Goal: Task Accomplishment & Management: Use online tool/utility

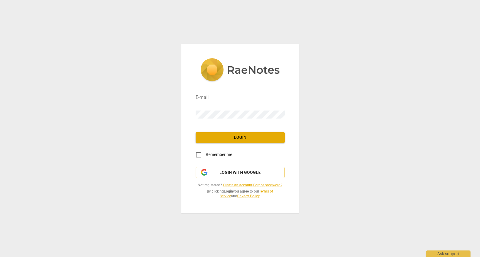
scroll to position [0, 0]
click at [239, 185] on link "Create an account" at bounding box center [237, 185] width 29 height 4
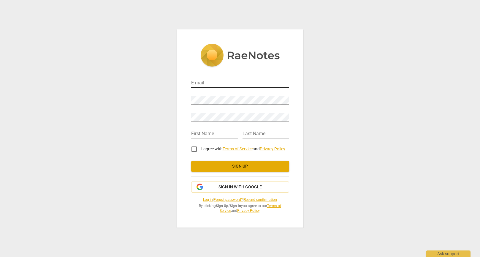
drag, startPoint x: 211, startPoint y: 84, endPoint x: 220, endPoint y: 82, distance: 9.8
type input "[EMAIL_ADDRESS][DOMAIN_NAME]"
click at [218, 95] on div "Password" at bounding box center [240, 97] width 98 height 13
drag, startPoint x: 236, startPoint y: 83, endPoint x: 177, endPoint y: 82, distance: 59.6
click at [177, 82] on div "E-mail jk@kernmayer.com Password Retype Password First Name Last Name I agree w…" at bounding box center [240, 128] width 126 height 198
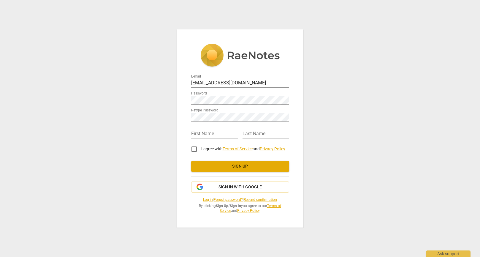
click at [233, 55] on img at bounding box center [240, 56] width 80 height 24
type input "[EMAIL_ADDRESS][DOMAIN_NAME]"
type input "[PERSON_NAME]"
type input "kernmayer"
drag, startPoint x: 264, startPoint y: 80, endPoint x: 261, endPoint y: 84, distance: 5.3
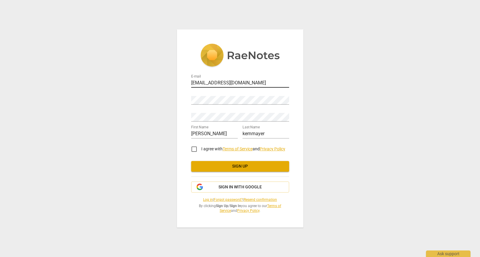
click at [264, 80] on input "[EMAIL_ADDRESS][DOMAIN_NAME]" at bounding box center [240, 83] width 98 height 9
drag, startPoint x: 245, startPoint y: 85, endPoint x: 216, endPoint y: 92, distance: 30.4
click at [215, 82] on input "[EMAIL_ADDRESS][DOMAIN_NAME]" at bounding box center [240, 83] width 98 height 9
click at [160, 94] on div "E-mail jk@kernmayer.com Password Retype Password First Name johannes Last Name …" at bounding box center [240, 128] width 480 height 257
drag, startPoint x: 194, startPoint y: 150, endPoint x: 203, endPoint y: 156, distance: 11.3
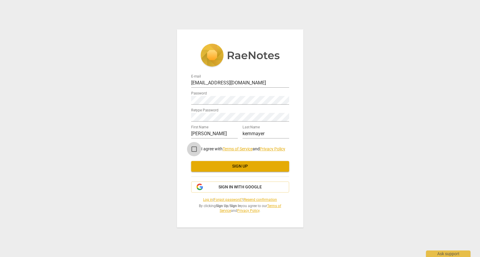
click at [195, 150] on input "I agree with Terms of Service and Privacy Policy" at bounding box center [194, 149] width 14 height 14
checkbox input "true"
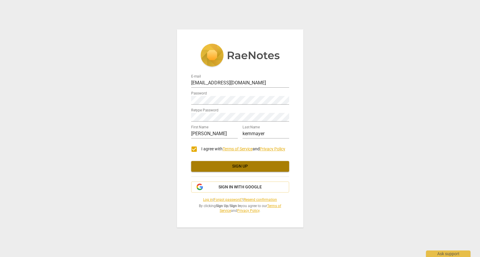
click at [253, 166] on span "Sign up" at bounding box center [240, 166] width 88 height 6
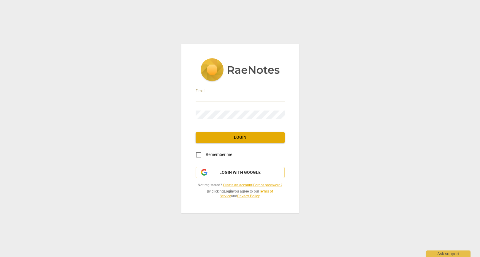
type input "[EMAIL_ADDRESS][DOMAIN_NAME]"
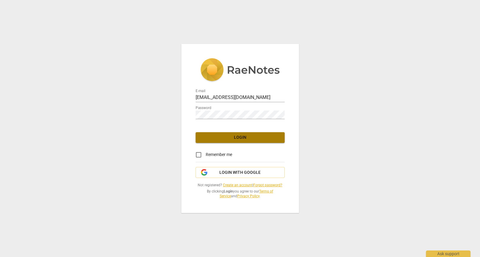
click at [250, 135] on span "Login" at bounding box center [240, 137] width 80 height 6
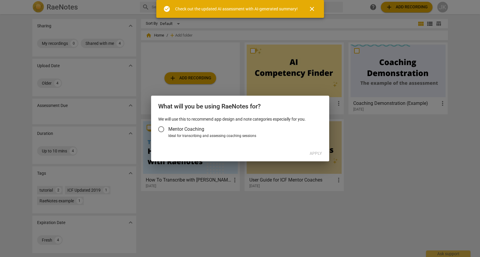
click at [164, 129] on input "Mentor Coaching" at bounding box center [161, 129] width 14 height 14
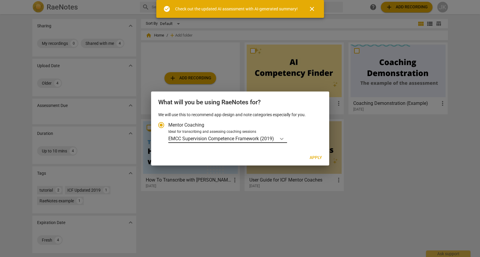
click at [284, 139] on icon "Account type" at bounding box center [282, 139] width 6 height 6
click at [0, 0] on input "Ideal for transcribing and assessing coaching sessions EMCC Supervision Compete…" at bounding box center [0, 0] width 0 height 0
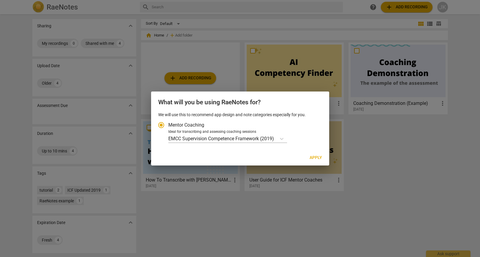
click at [305, 140] on div "EMCC Supervision Competence Framework (2019)" at bounding box center [244, 138] width 152 height 9
click at [0, 0] on input "Ideal for transcribing and assessing coaching sessions EMCC Supervision Compete…" at bounding box center [0, 0] width 0 height 0
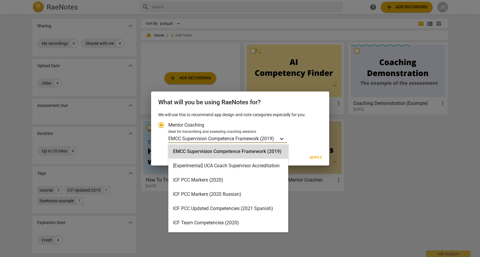
click at [282, 139] on icon "Account type" at bounding box center [282, 139] width 4 height 2
click at [0, 0] on input "Ideal for transcribing and assessing coaching sessions EMCC Supervision Compete…" at bounding box center [0, 0] width 0 height 0
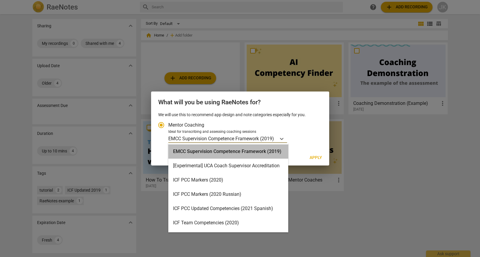
click at [277, 150] on div "EMCC Supervision Competence Framework (2019)" at bounding box center [228, 151] width 120 height 14
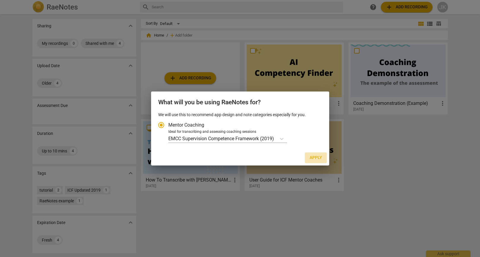
click at [317, 157] on span "Apply" at bounding box center [315, 158] width 12 height 6
radio input "false"
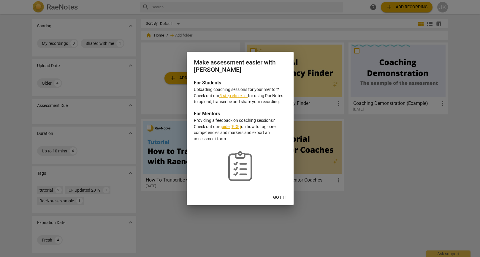
click at [282, 198] on span "Got it" at bounding box center [279, 197] width 13 height 6
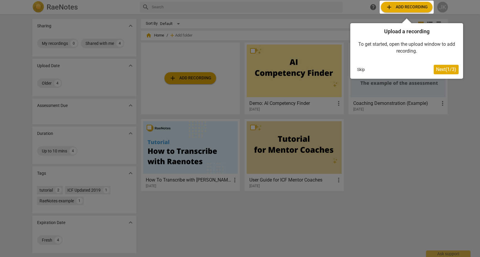
click at [440, 6] on div at bounding box center [240, 128] width 480 height 257
click at [441, 8] on div at bounding box center [240, 128] width 480 height 257
click at [460, 9] on div at bounding box center [240, 128] width 480 height 257
click at [452, 71] on span "Next ( 1 / 3 )" at bounding box center [446, 69] width 20 height 6
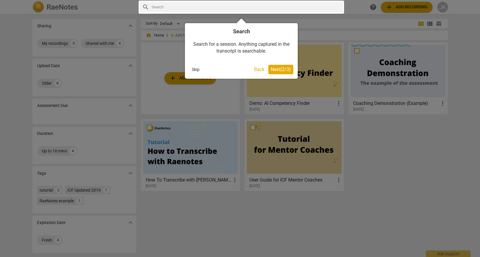
scroll to position [0, 0]
click at [287, 69] on span "Next ( 2 / 3 )" at bounding box center [281, 69] width 20 height 6
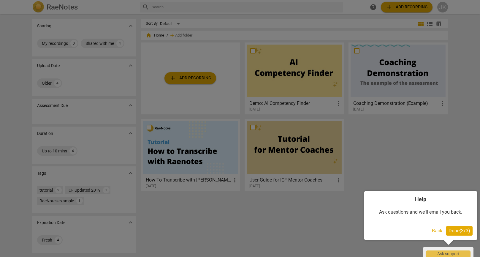
scroll to position [0, 0]
click at [456, 229] on span "Done ( 3 / 3 )" at bounding box center [459, 231] width 22 height 6
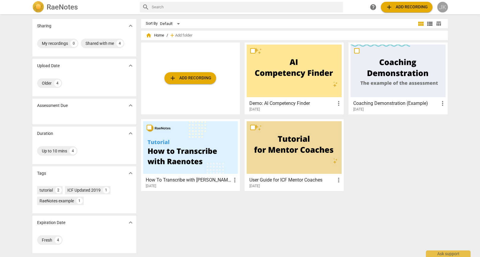
click at [444, 8] on div "JK" at bounding box center [442, 7] width 11 height 11
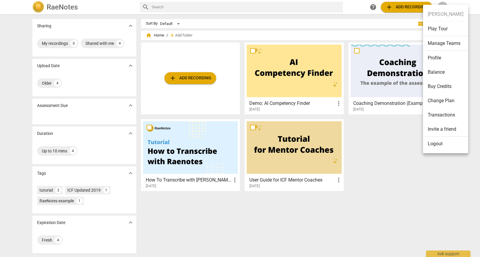
click at [454, 57] on li "Profile" at bounding box center [445, 58] width 45 height 14
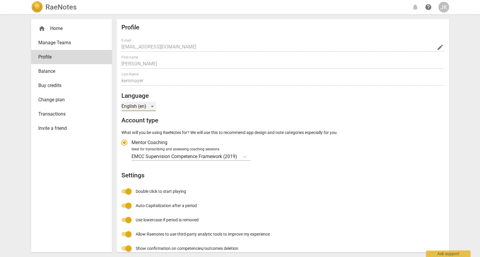
click at [150, 104] on div "English (en)" at bounding box center [138, 105] width 34 height 9
click at [144, 104] on li "English (en)" at bounding box center [139, 106] width 36 height 14
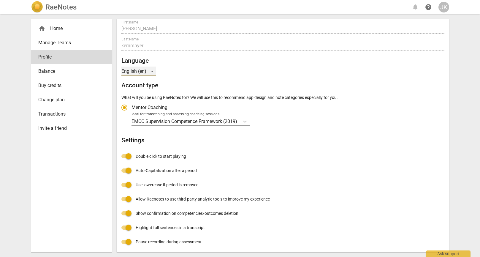
click at [150, 69] on div "English (en)" at bounding box center [138, 70] width 34 height 9
click at [149, 70] on li "English (en)" at bounding box center [139, 71] width 36 height 14
radio input "false"
click at [79, 42] on span "Manage Teams" at bounding box center [69, 42] width 62 height 7
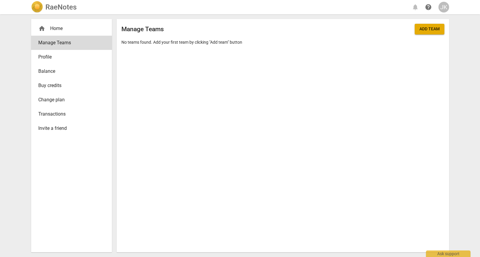
scroll to position [0, 0]
click at [79, 82] on span "Buy credits" at bounding box center [69, 85] width 62 height 7
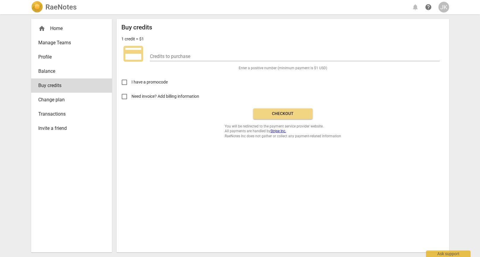
click at [415, 8] on div "RaeNotes notifications help [PERSON_NAME]" at bounding box center [240, 7] width 418 height 12
click at [428, 9] on span "help" at bounding box center [428, 7] width 7 height 7
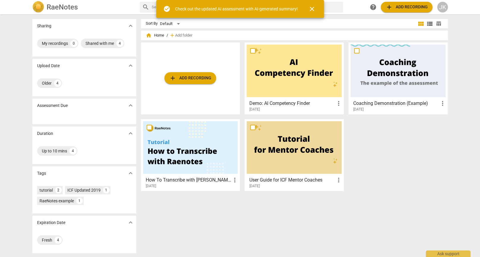
click at [445, 9] on div "JK" at bounding box center [442, 7] width 11 height 11
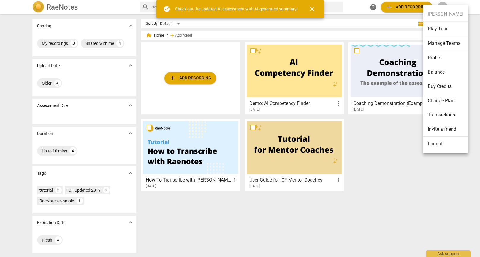
click at [447, 57] on li "Profile" at bounding box center [445, 58] width 45 height 14
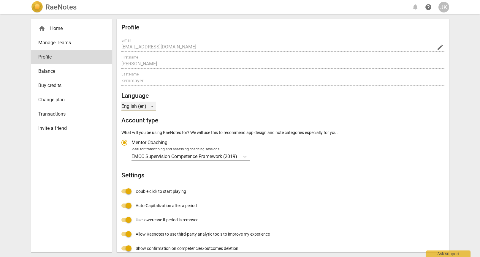
click at [150, 108] on div "English (en)" at bounding box center [138, 105] width 34 height 9
click at [149, 108] on li "English (en)" at bounding box center [139, 106] width 36 height 14
radio input "false"
drag, startPoint x: 80, startPoint y: 7, endPoint x: 41, endPoint y: 5, distance: 39.0
click at [41, 5] on div "RaeNotes notifications help [PERSON_NAME]" at bounding box center [240, 7] width 418 height 12
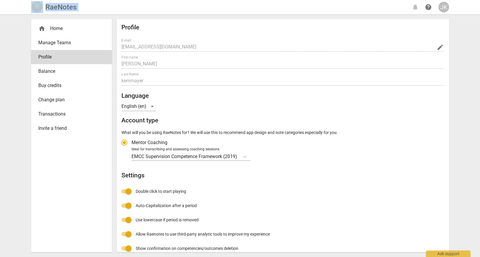
copy div "RaeNotes notifications help JK home Home Manage Teams Profile Balance Buy credi…"
click at [94, 112] on span "Transactions" at bounding box center [69, 113] width 62 height 7
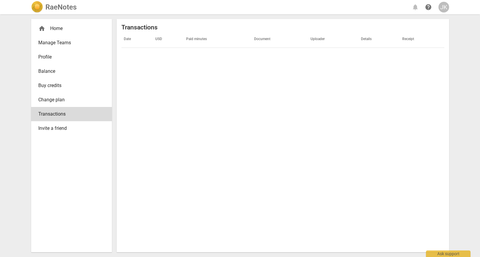
click at [87, 127] on span "Invite a friend" at bounding box center [69, 128] width 62 height 7
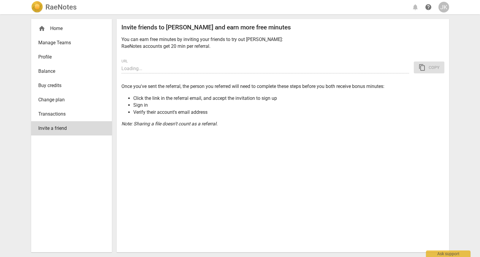
type input "[URL][DOMAIN_NAME]"
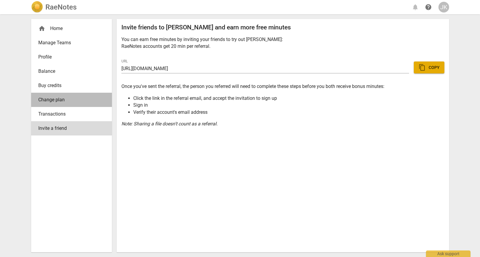
click at [82, 100] on span "Change plan" at bounding box center [69, 99] width 62 height 7
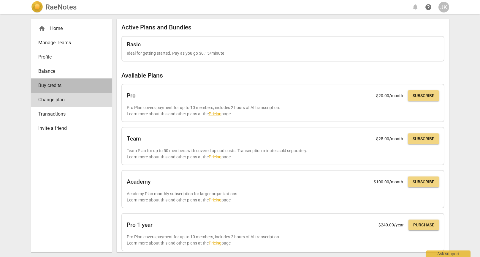
click at [82, 85] on span "Buy credits" at bounding box center [69, 85] width 62 height 7
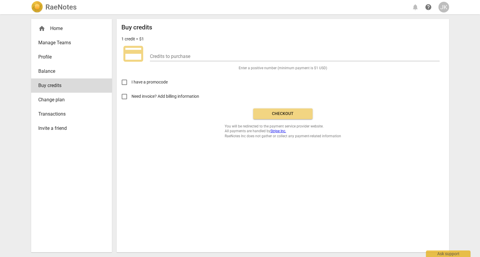
click at [82, 73] on span "Balance" at bounding box center [69, 71] width 62 height 7
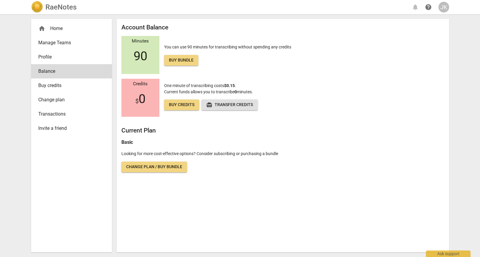
click at [77, 53] on link "Profile" at bounding box center [71, 57] width 81 height 14
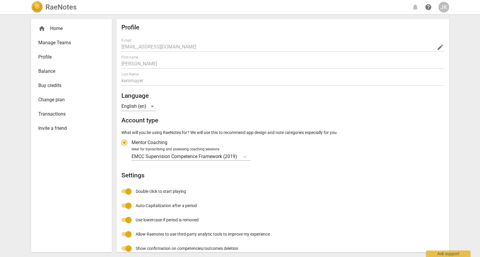
radio input "false"
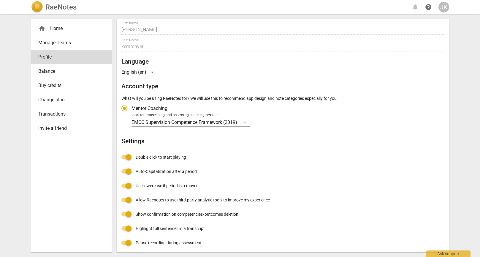
click at [58, 42] on span "Manage Teams" at bounding box center [69, 42] width 62 height 7
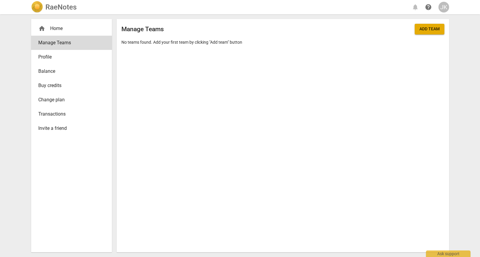
click at [57, 50] on link "Profile" at bounding box center [71, 57] width 81 height 14
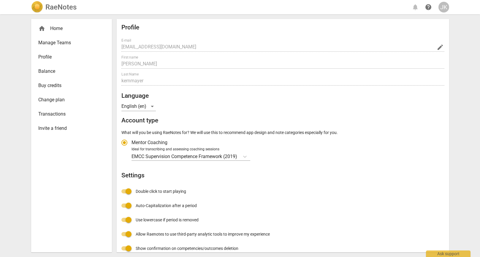
radio input "false"
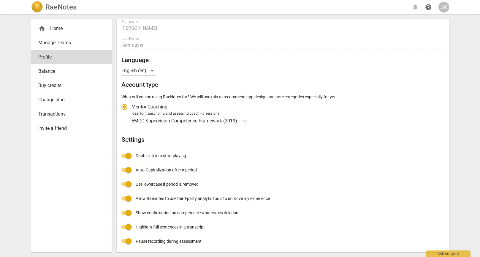
scroll to position [35, 0]
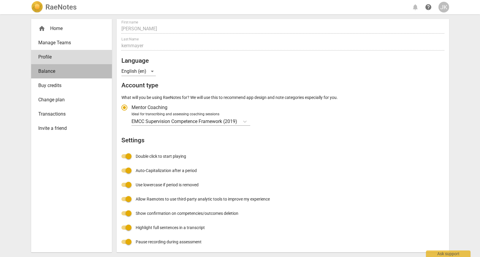
click at [49, 71] on span "Balance" at bounding box center [69, 71] width 62 height 7
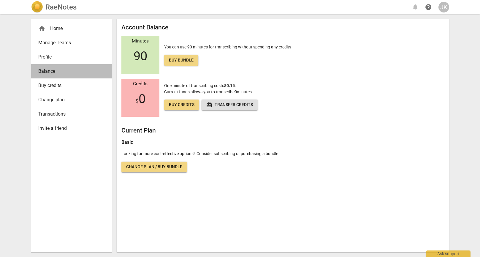
click at [49, 71] on span "Balance" at bounding box center [69, 71] width 62 height 7
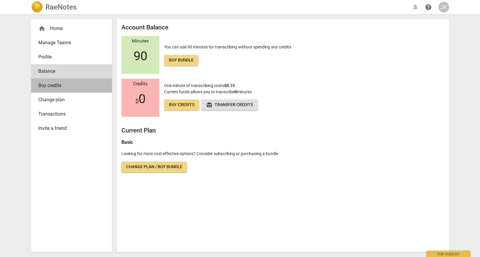
click at [57, 88] on span "Buy credits" at bounding box center [69, 85] width 62 height 7
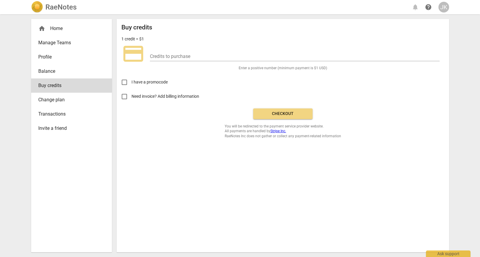
click at [56, 101] on span "Change plan" at bounding box center [69, 99] width 62 height 7
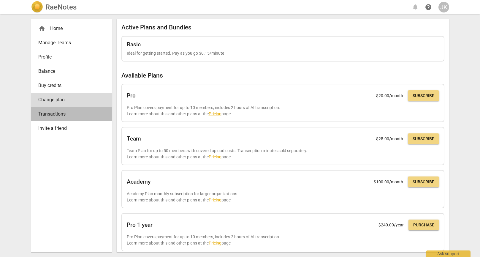
click at [60, 115] on span "Transactions" at bounding box center [69, 113] width 62 height 7
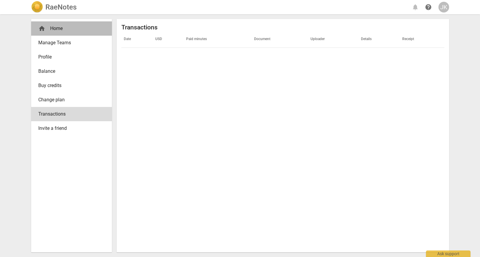
click at [39, 27] on span "home" at bounding box center [41, 28] width 7 height 7
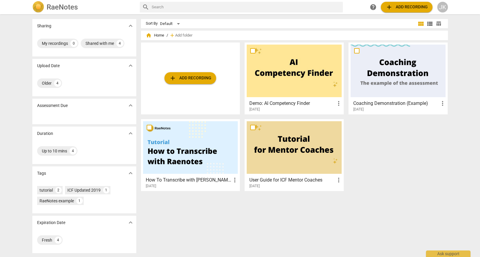
click at [129, 174] on span "expand_more" at bounding box center [130, 172] width 7 height 7
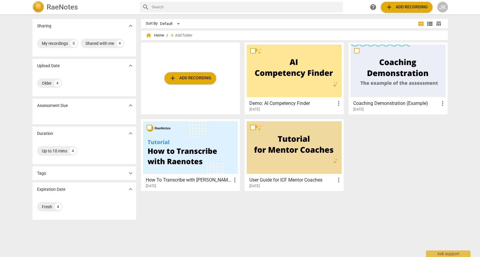
click at [129, 173] on span "expand_more" at bounding box center [130, 172] width 7 height 7
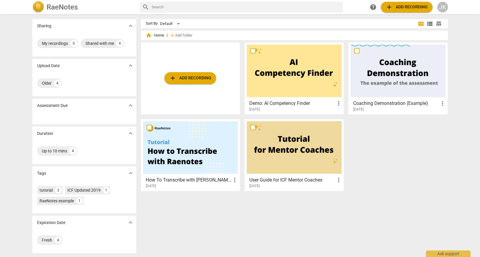
scroll to position [0, 1]
click at [402, 8] on span "add Add recording" at bounding box center [406, 7] width 42 height 7
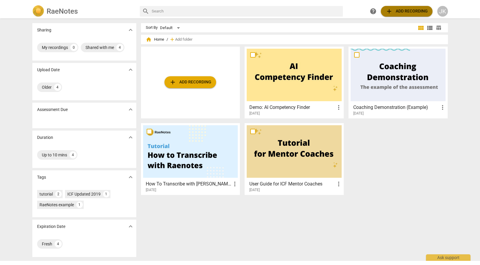
scroll to position [0, 0]
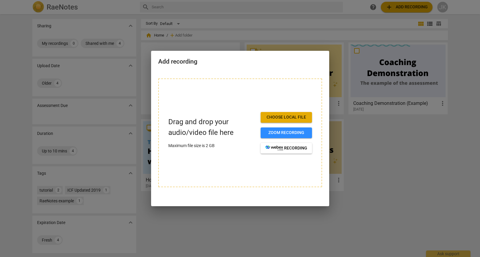
click at [412, 153] on div at bounding box center [240, 128] width 480 height 257
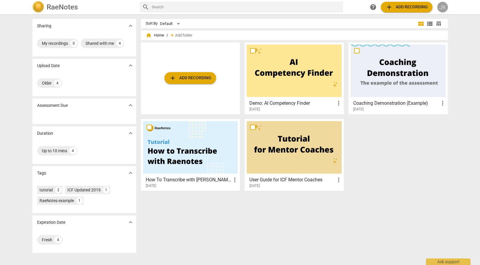
click at [442, 11] on div "JK" at bounding box center [442, 7] width 11 height 11
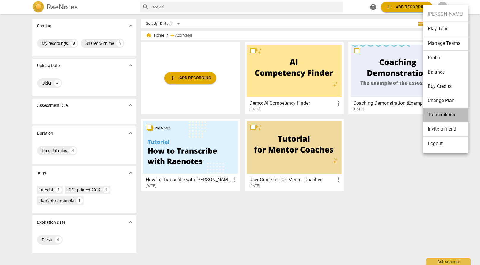
click at [458, 116] on li "Transactions" at bounding box center [445, 115] width 45 height 14
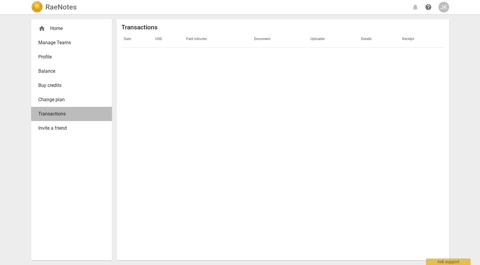
click at [74, 115] on span "Transactions" at bounding box center [69, 113] width 62 height 7
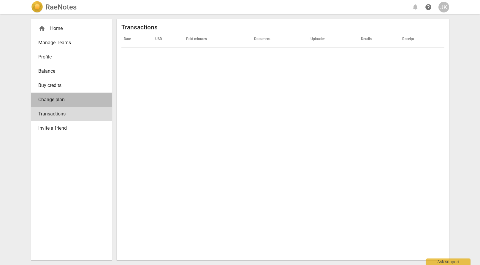
click at [68, 98] on span "Change plan" at bounding box center [69, 99] width 62 height 7
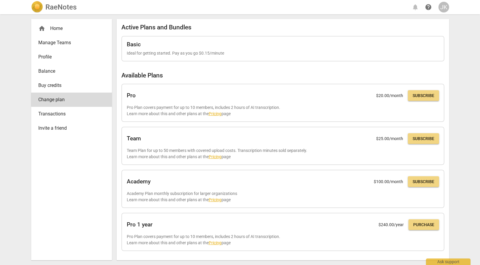
scroll to position [0, 0]
click at [66, 87] on span "Buy credits" at bounding box center [69, 85] width 62 height 7
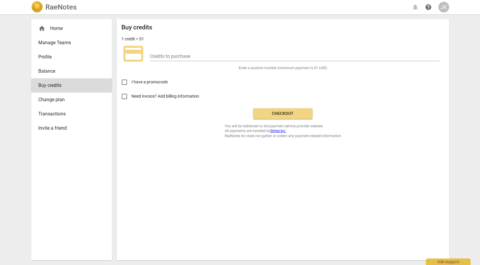
click at [62, 67] on link "Balance" at bounding box center [71, 71] width 81 height 14
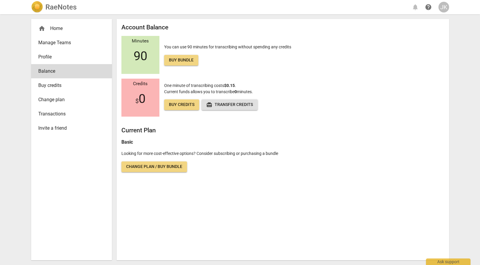
click at [64, 51] on link "Profile" at bounding box center [71, 57] width 81 height 14
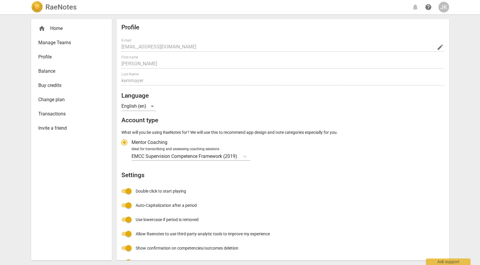
radio input "false"
click at [63, 72] on span "Balance" at bounding box center [69, 71] width 62 height 7
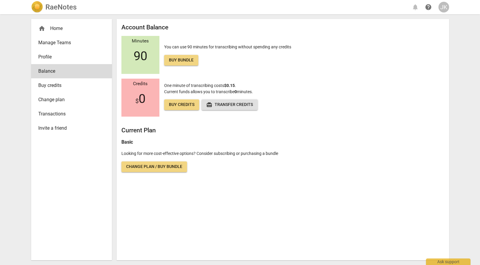
click at [184, 62] on span "Buy bundle" at bounding box center [181, 60] width 25 height 6
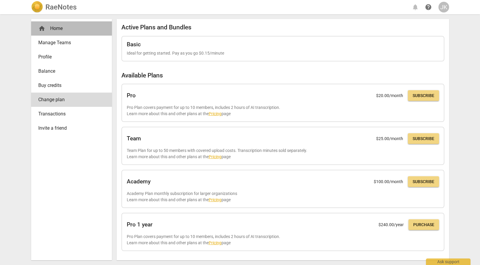
click at [58, 28] on div "home Home" at bounding box center [69, 28] width 62 height 7
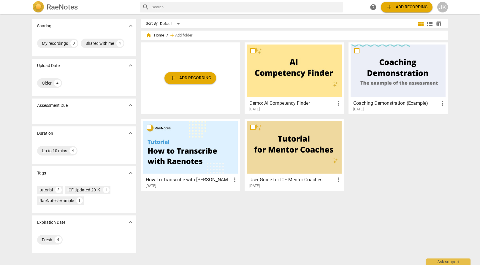
click at [208, 79] on span "add Add recording" at bounding box center [190, 77] width 42 height 7
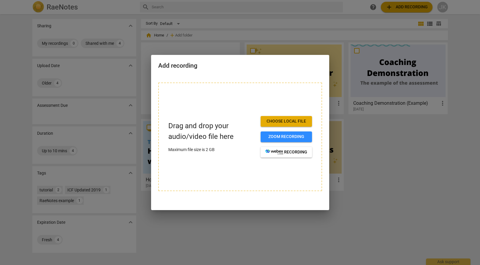
click at [252, 36] on div at bounding box center [240, 132] width 480 height 265
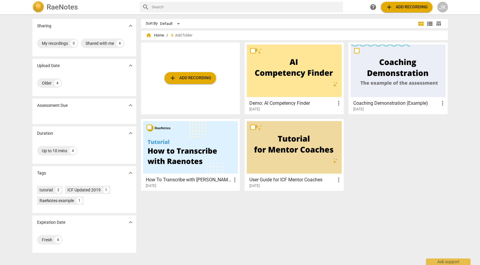
click at [85, 83] on div "Older 4" at bounding box center [84, 83] width 94 height 12
click at [131, 66] on span "expand_more" at bounding box center [130, 65] width 7 height 7
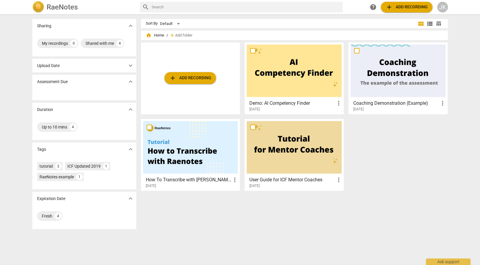
click at [131, 66] on span "expand_more" at bounding box center [130, 65] width 7 height 7
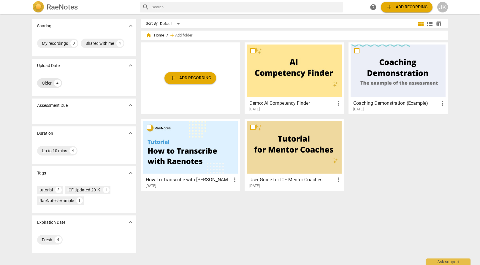
drag, startPoint x: 61, startPoint y: 83, endPoint x: 56, endPoint y: 84, distance: 4.2
click at [61, 83] on div "Older 4" at bounding box center [49, 82] width 25 height 9
click at [49, 83] on div "Older" at bounding box center [47, 83] width 10 height 6
click at [55, 83] on div "4" at bounding box center [57, 83] width 7 height 7
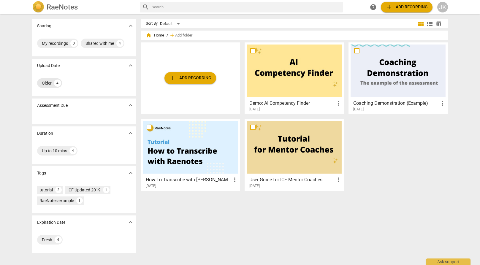
click at [57, 83] on div "4" at bounding box center [57, 83] width 7 height 7
click at [87, 108] on div "Assessment Due expand_more" at bounding box center [84, 105] width 104 height 14
click at [104, 67] on div "Upload Date expand_more" at bounding box center [84, 66] width 104 height 14
click at [131, 49] on div "My recordings 0 Shared with me 4" at bounding box center [84, 45] width 104 height 24
click at [130, 25] on span "expand_more" at bounding box center [130, 25] width 7 height 7
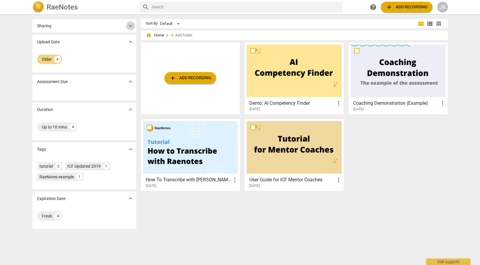
click at [130, 25] on span "expand_more" at bounding box center [130, 25] width 7 height 7
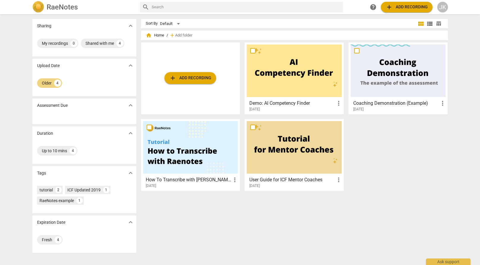
click at [189, 79] on span "add Add recording" at bounding box center [190, 77] width 42 height 7
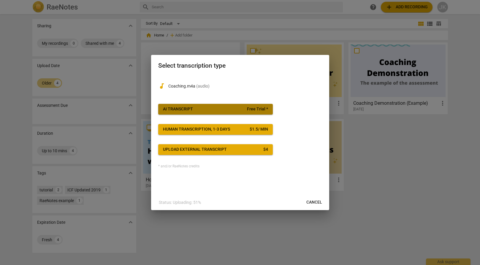
click at [247, 109] on span "AI Transcript Free Trial *" at bounding box center [215, 109] width 105 height 6
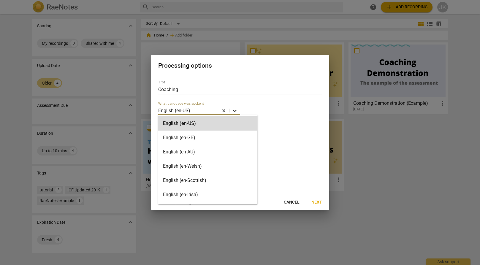
click at [235, 110] on icon at bounding box center [235, 111] width 6 height 6
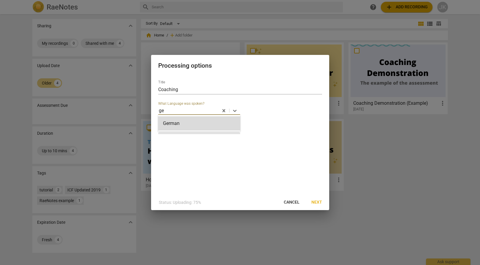
type input "ger"
click at [180, 123] on div "German" at bounding box center [199, 123] width 82 height 14
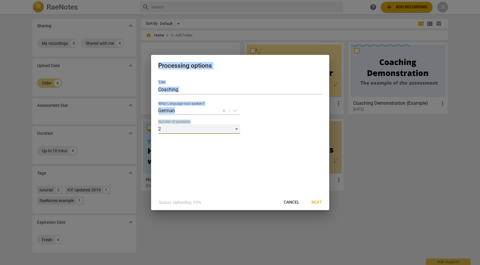
click at [146, 127] on div "Processing options Title Coaching What Language was spoken? German Number of sp…" at bounding box center [240, 132] width 480 height 265
drag, startPoint x: 209, startPoint y: 129, endPoint x: 214, endPoint y: 129, distance: 4.4
click at [214, 129] on div "2" at bounding box center [199, 128] width 82 height 9
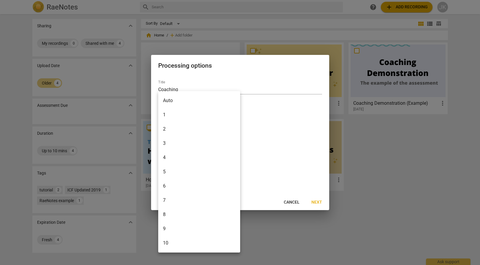
click at [216, 129] on li "2" at bounding box center [199, 129] width 82 height 14
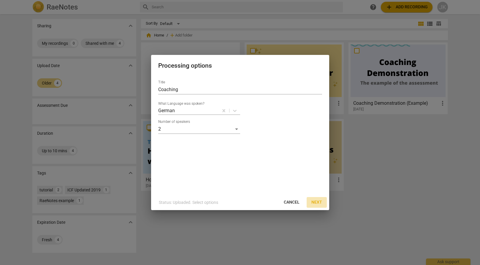
click at [319, 201] on span "Next" at bounding box center [316, 202] width 11 height 6
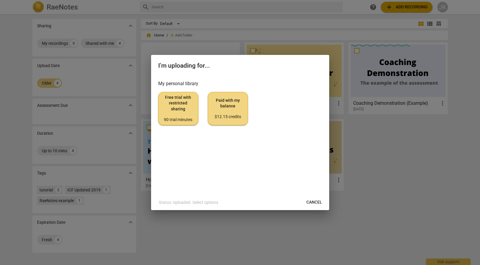
click at [177, 115] on span "Free trial with restricted sharing 90 trial minutes" at bounding box center [178, 109] width 30 height 28
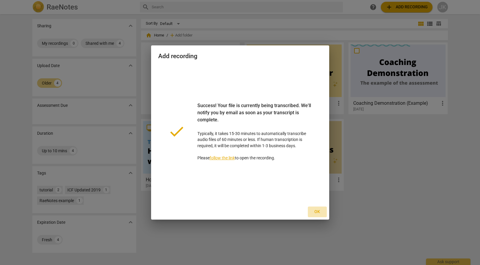
click at [318, 210] on span "Ok" at bounding box center [316, 212] width 9 height 6
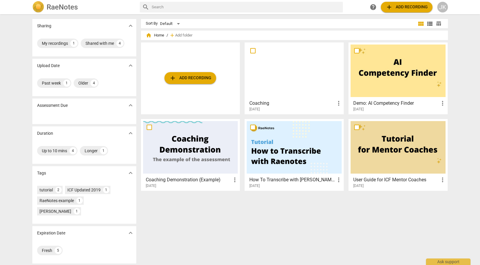
scroll to position [0, 0]
click at [447, 7] on div "JK" at bounding box center [442, 7] width 11 height 11
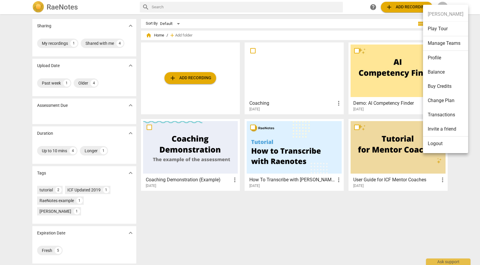
scroll to position [0, 0]
click at [447, 54] on li "Profile" at bounding box center [445, 58] width 45 height 14
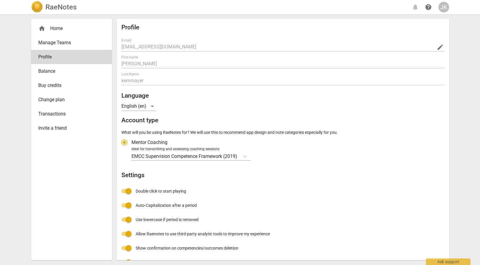
radio input "false"
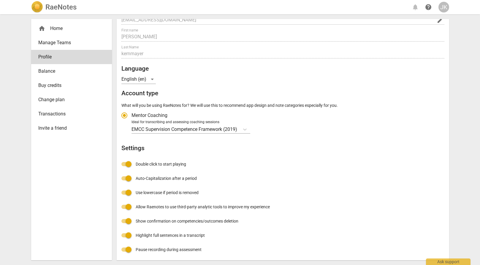
scroll to position [27, 0]
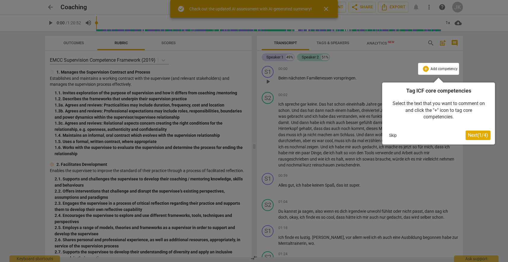
click at [486, 186] on div at bounding box center [254, 131] width 508 height 262
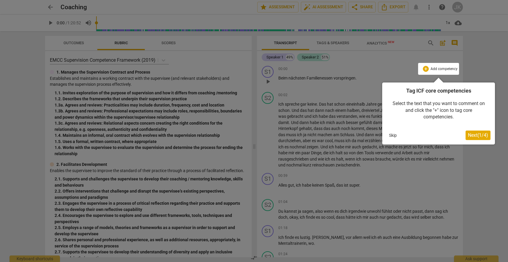
click at [479, 136] on span "Next ( 1 / 4 )" at bounding box center [478, 135] width 20 height 6
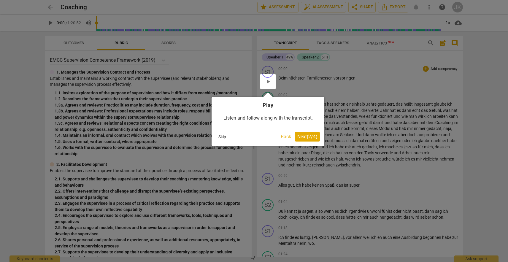
click at [307, 137] on span "Next ( 2 / 4 )" at bounding box center [307, 137] width 20 height 6
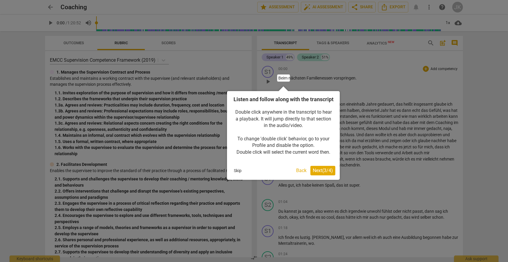
click at [322, 173] on span "Next ( 3 / 4 )" at bounding box center [323, 171] width 20 height 6
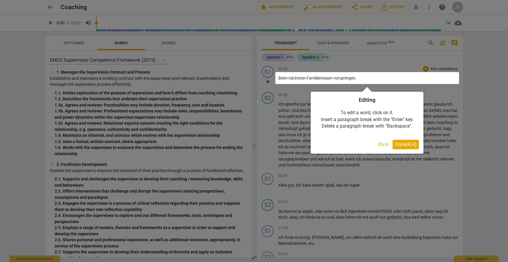
click at [406, 145] on span "Done ( 4 / 4 )" at bounding box center [406, 145] width 22 height 6
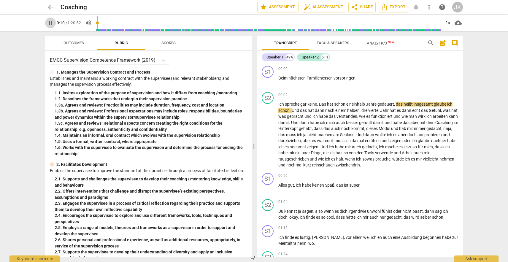
click at [50, 23] on span "pause" at bounding box center [50, 22] width 7 height 7
type input "11"
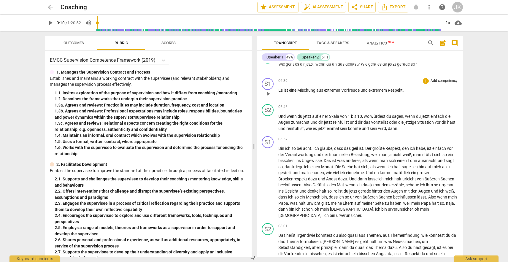
scroll to position [913, 0]
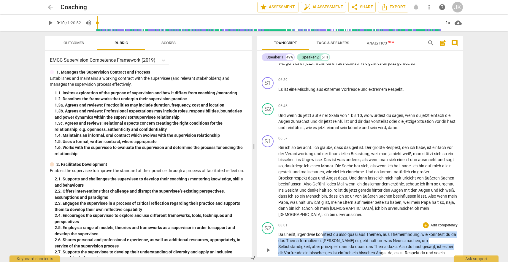
drag, startPoint x: 323, startPoint y: 217, endPoint x: 349, endPoint y: 231, distance: 30.0
click at [351, 234] on p "Das heißt , irgendwie könntest du also quasi aus Themen , aus Themenfindung , w…" at bounding box center [368, 249] width 180 height 36
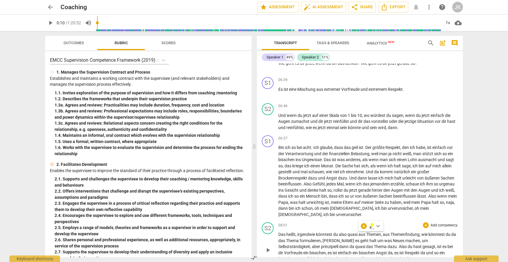
click at [458, 220] on div "S2 play_arrow pause 08:01 + Add competency keyboard_arrow_right Das heißt , irg…" at bounding box center [360, 245] width 206 height 50
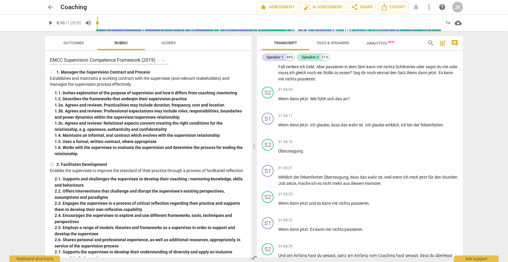
scroll to position [10491, 0]
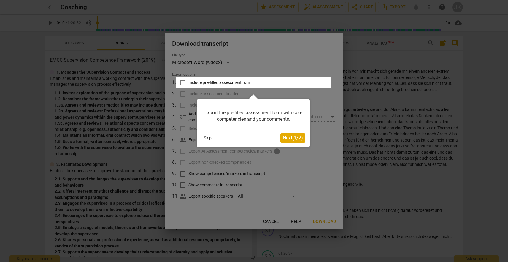
click at [204, 137] on button "Skip" at bounding box center [207, 137] width 12 height 9
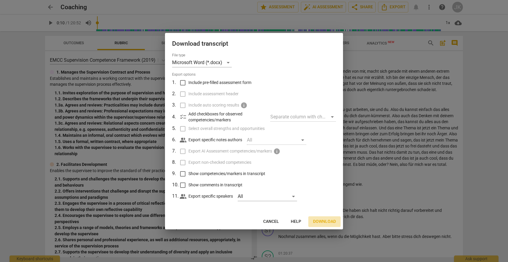
click at [328, 220] on span "Download" at bounding box center [324, 222] width 23 height 6
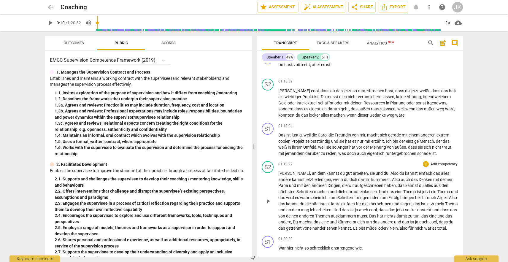
scroll to position [10326, 0]
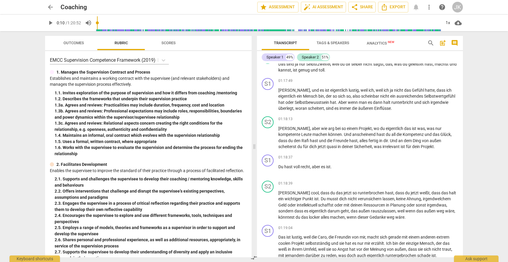
drag, startPoint x: 270, startPoint y: 200, endPoint x: 281, endPoint y: 205, distance: 12.1
click at [286, 210] on div "S1 play_arrow pause 00:00 + Add competency keyboard_arrow_right Beim nächsten F…" at bounding box center [360, 160] width 206 height 194
drag, startPoint x: 302, startPoint y: 216, endPoint x: 306, endPoint y: 219, distance: 4.5
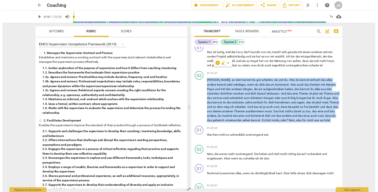
scroll to position [10491, 0]
